Goal: Task Accomplishment & Management: Manage account settings

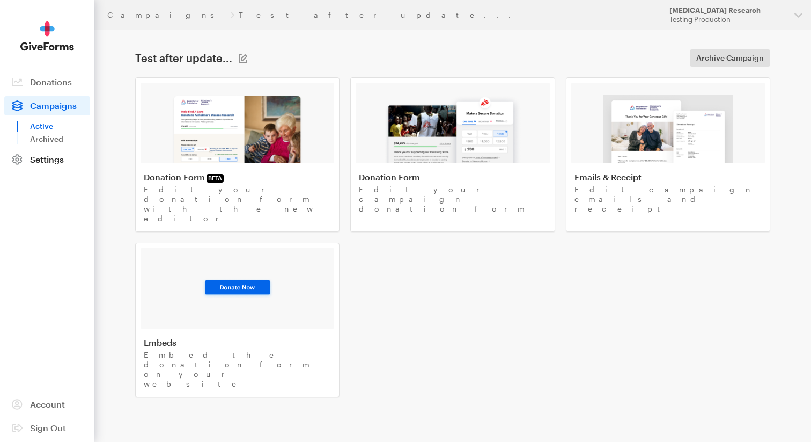
click at [48, 164] on span "Settings" at bounding box center [47, 159] width 34 height 10
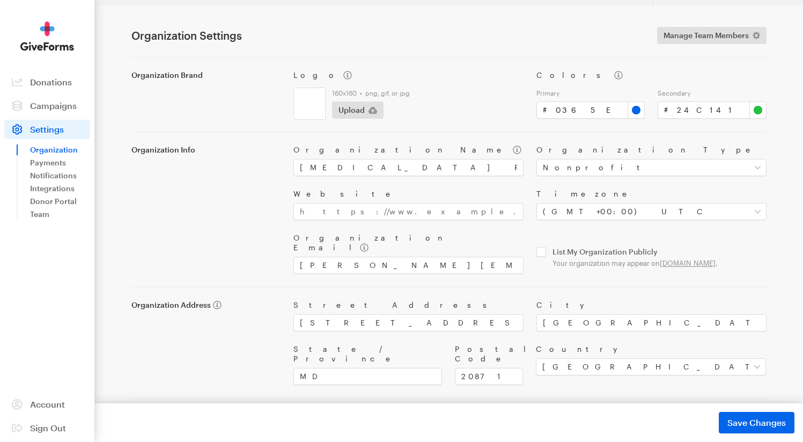
scroll to position [26, 0]
click at [45, 164] on link "Payments" at bounding box center [60, 162] width 60 height 13
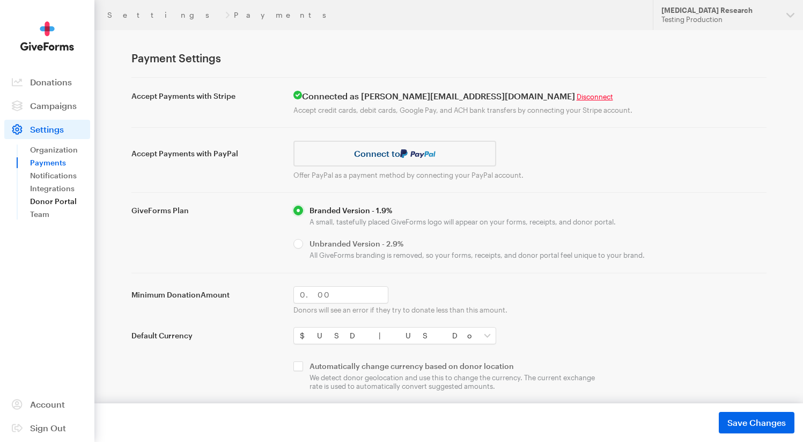
click at [51, 200] on link "Donor Portal" at bounding box center [60, 201] width 60 height 13
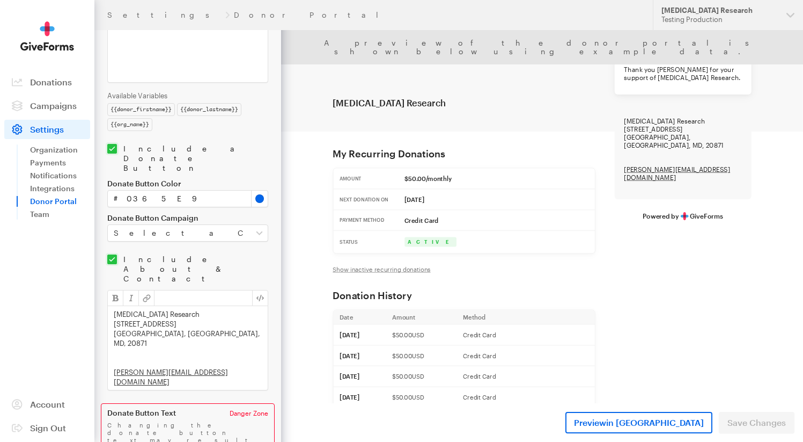
scroll to position [340, 0]
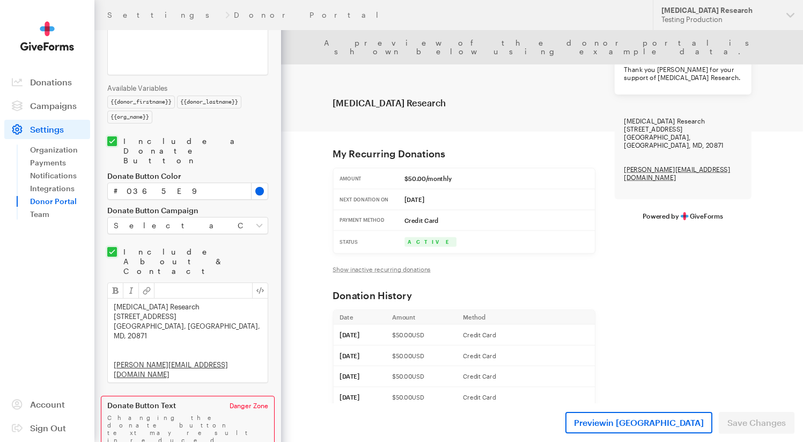
click at [175, 141] on input "checkbox" at bounding box center [187, 150] width 161 height 29
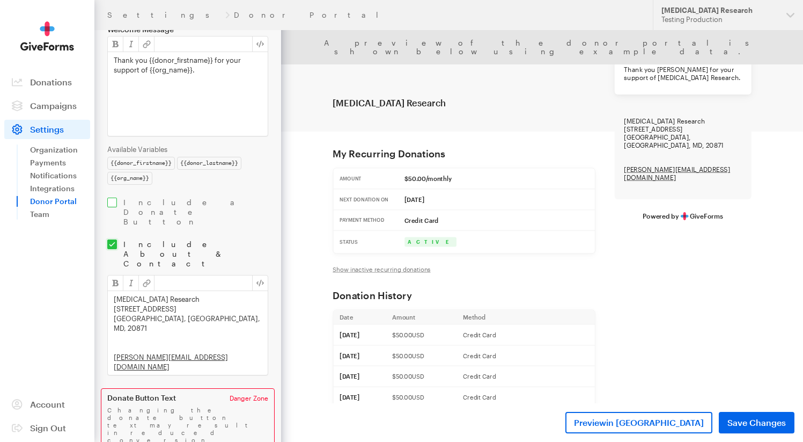
scroll to position [278, 0]
click at [174, 201] on input "checkbox" at bounding box center [187, 211] width 161 height 29
checkbox input "true"
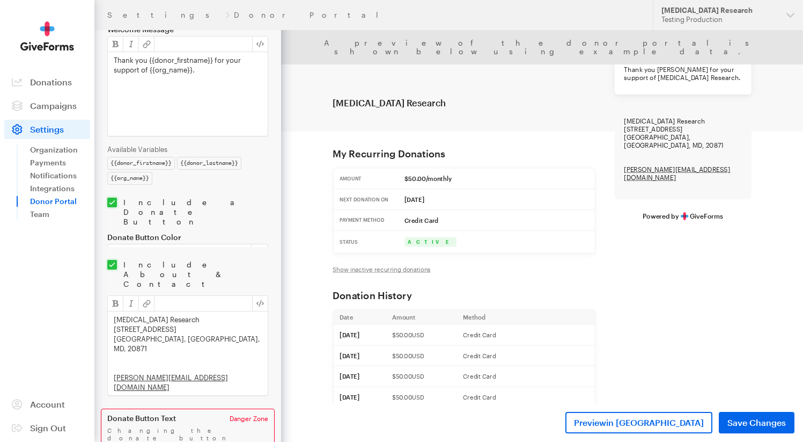
scroll to position [340, 0]
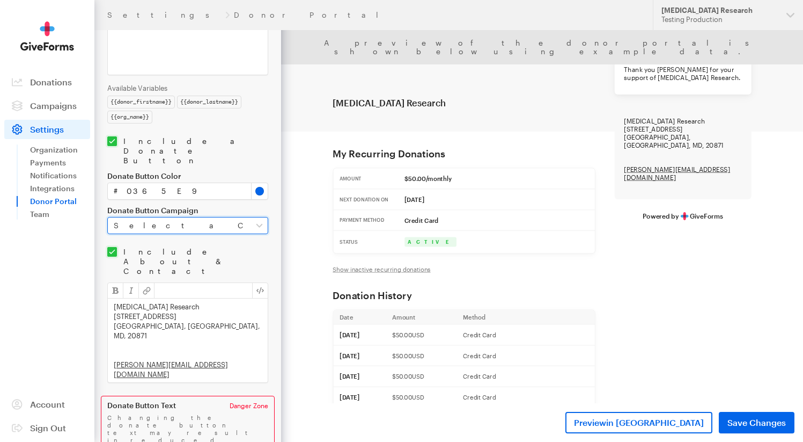
click at [202, 217] on select "Select a Campaign Default GiveForm 12 [duplicated] - Default GiveForm 4 [duplic…" at bounding box center [187, 225] width 161 height 17
select select "7345"
click at [107, 217] on select "Select a Campaign Default GiveForm 12 [duplicated] - Default GiveForm 4 [duplic…" at bounding box center [187, 225] width 161 height 17
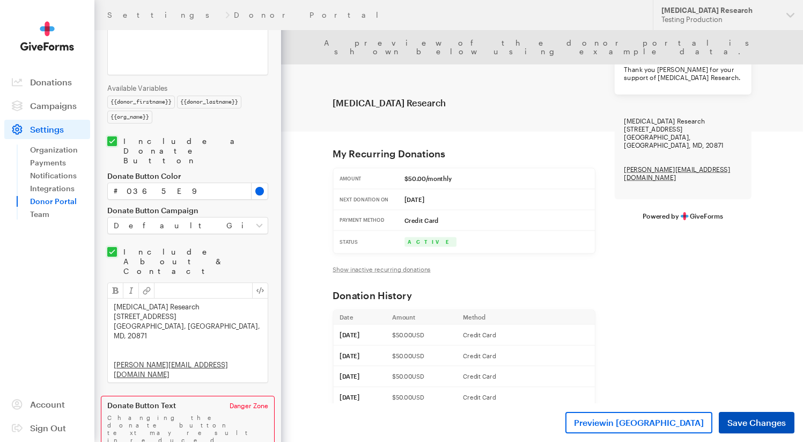
click at [750, 419] on span "Save Changes" at bounding box center [757, 422] width 58 height 13
